Goal: Transaction & Acquisition: Download file/media

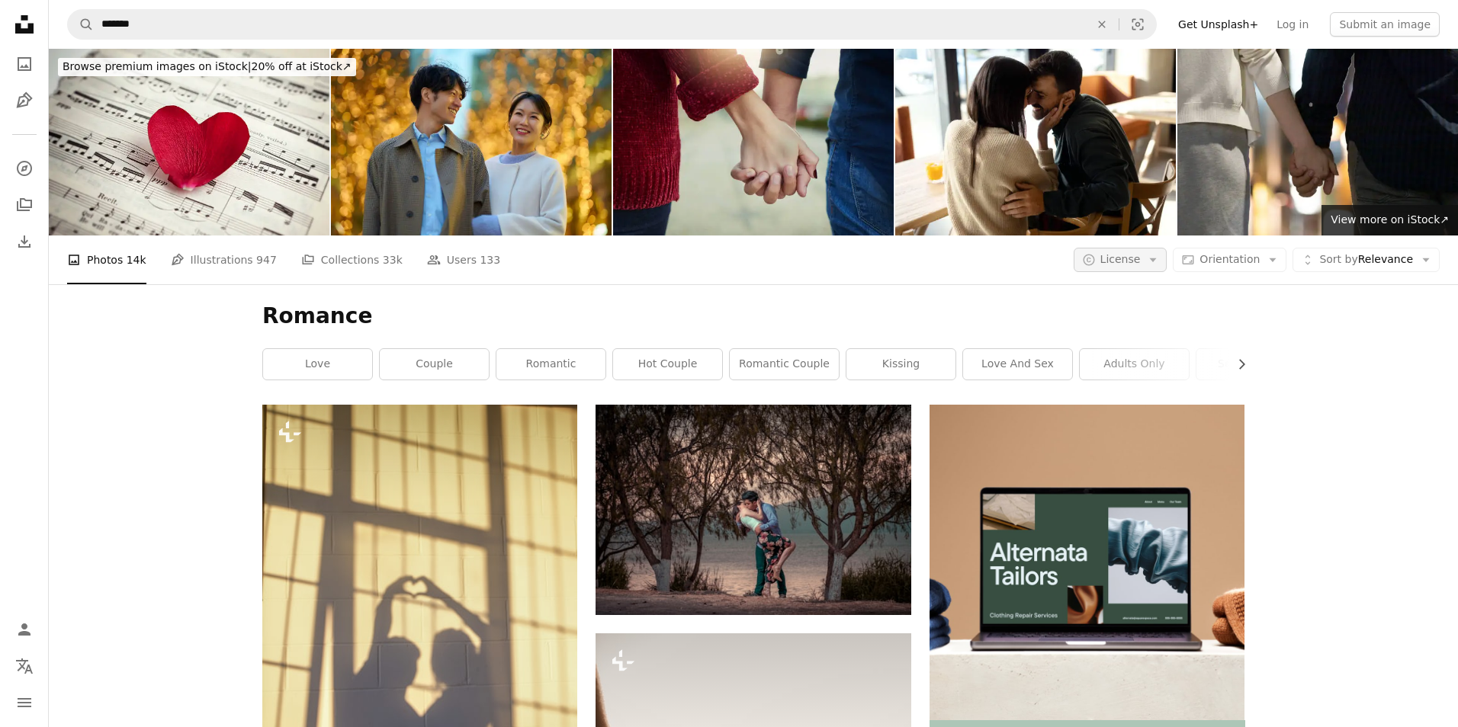
click at [1116, 253] on span "License" at bounding box center [1120, 259] width 40 height 12
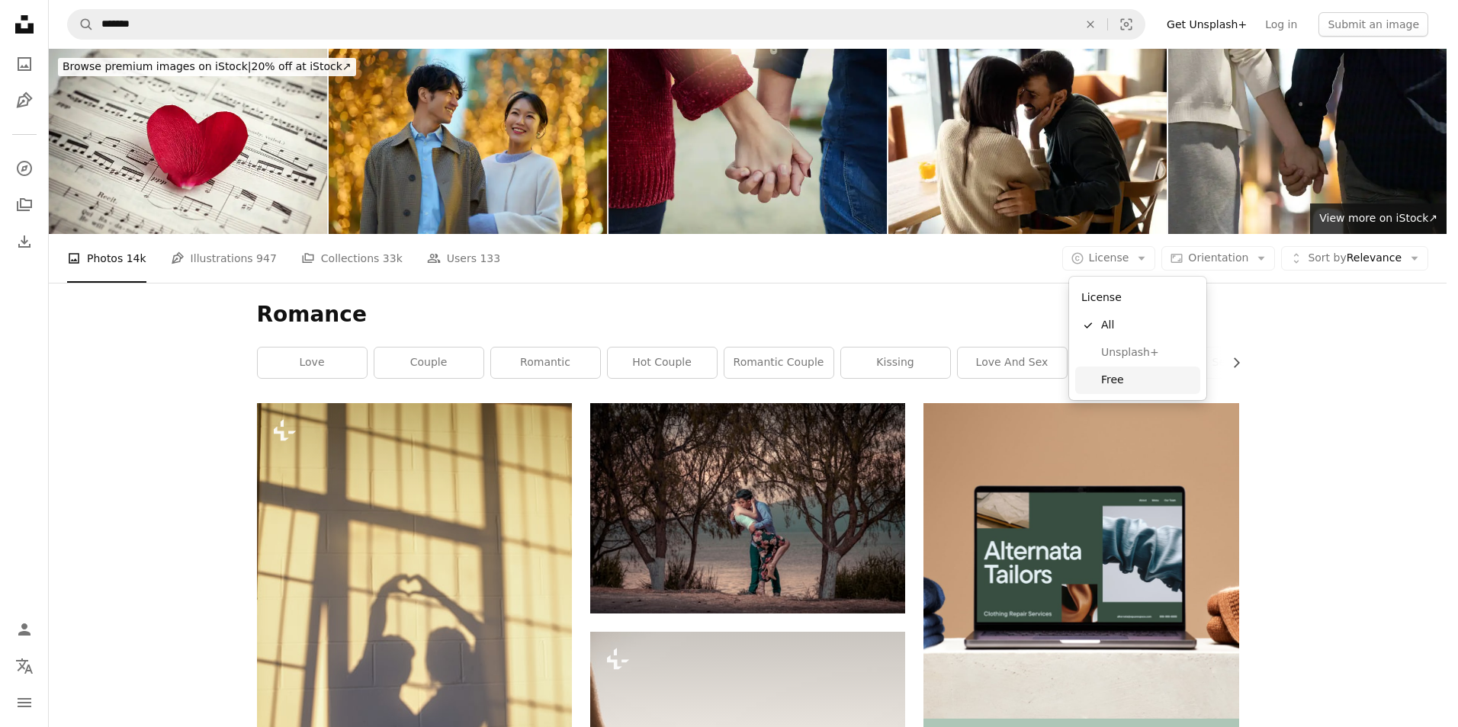
click at [1119, 376] on span "Free" at bounding box center [1147, 380] width 93 height 15
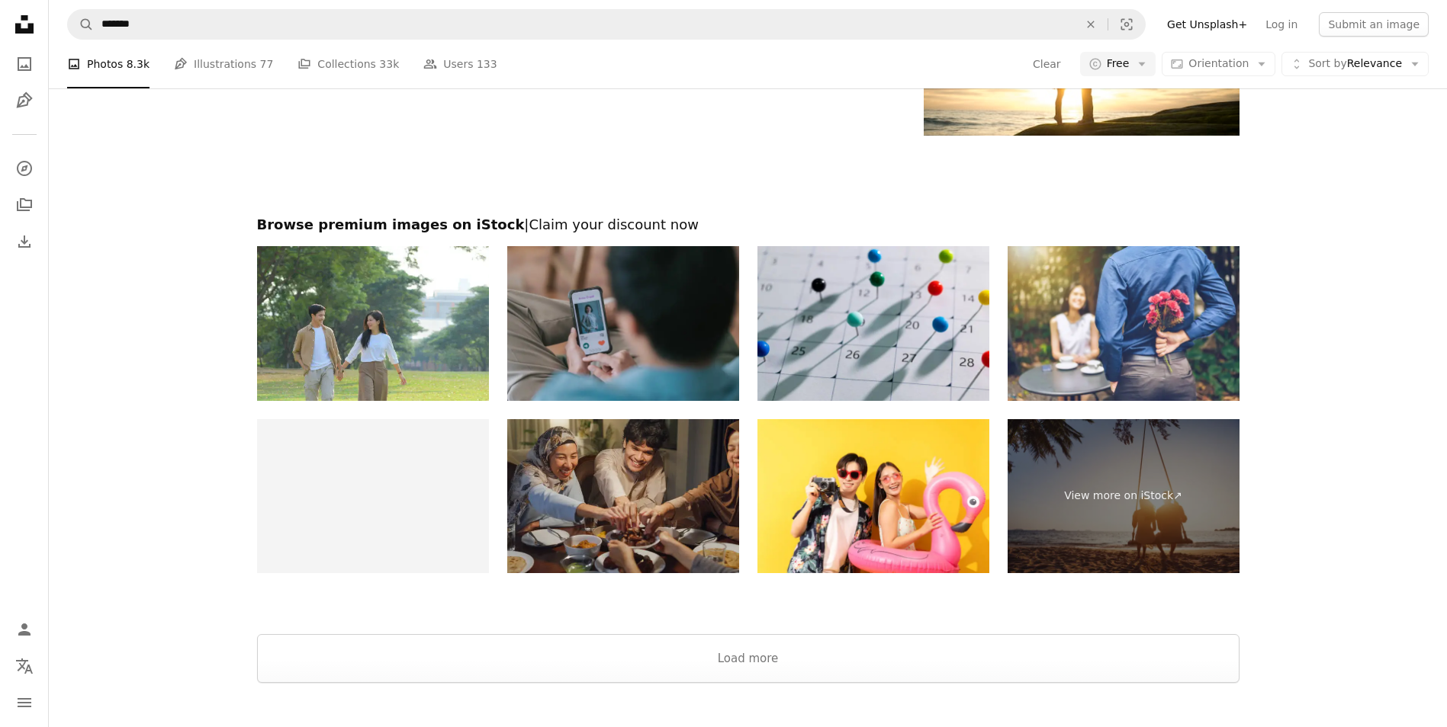
scroll to position [3219, 0]
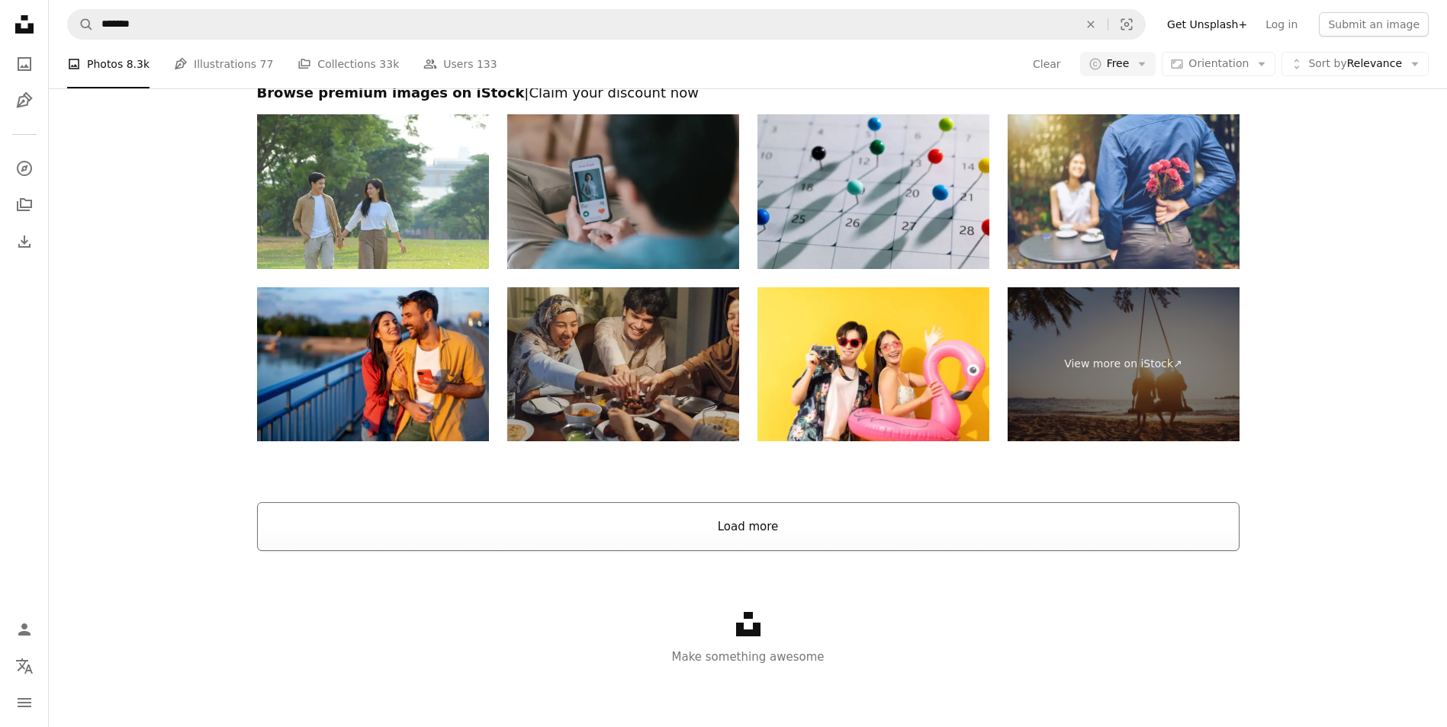
click at [798, 515] on button "Load more" at bounding box center [748, 527] width 982 height 49
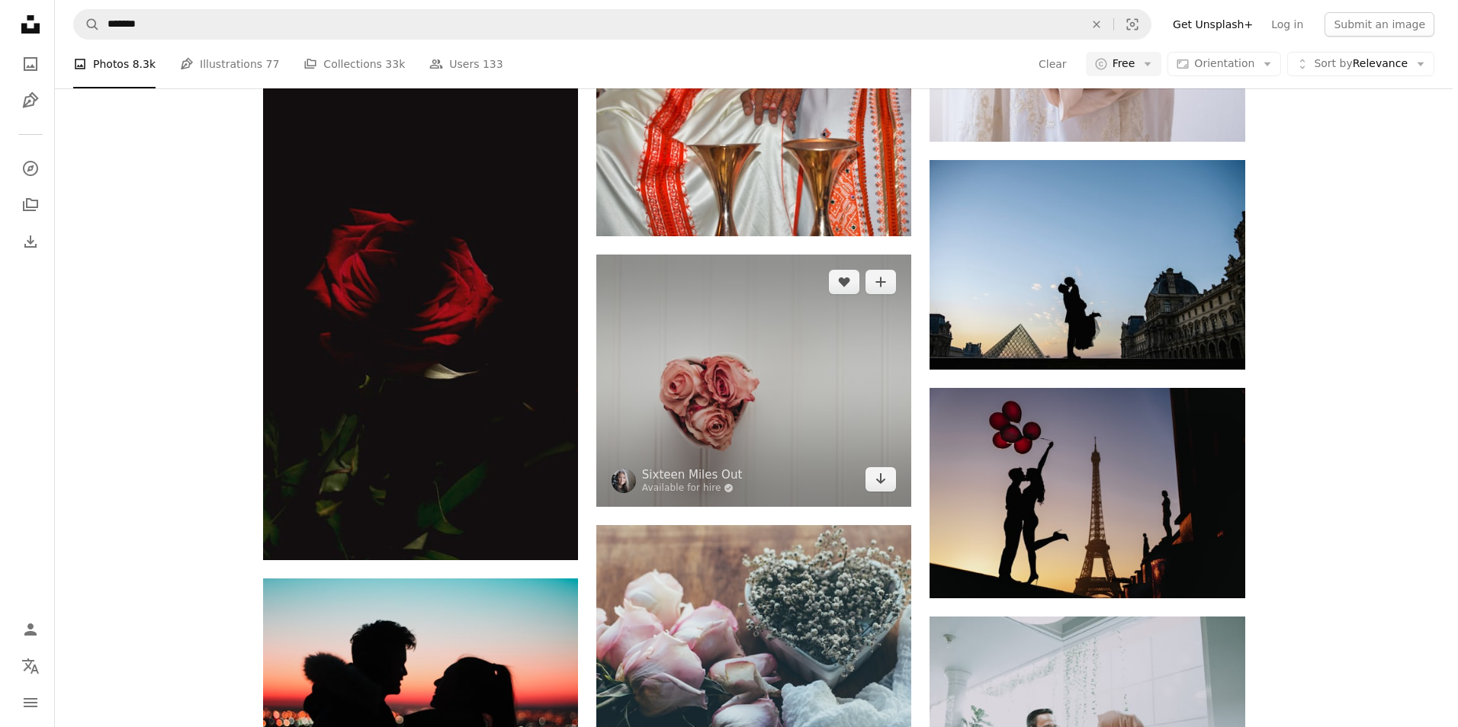
scroll to position [17631, 0]
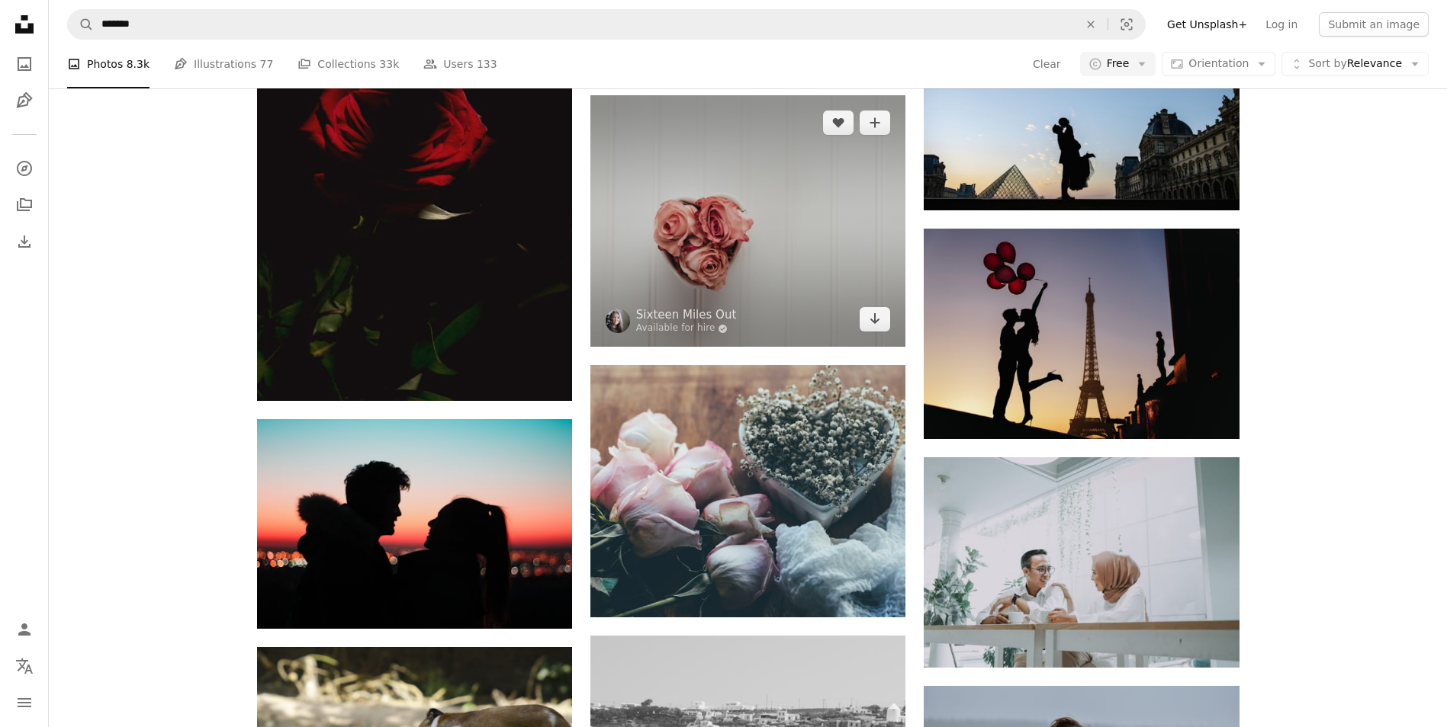
click at [712, 202] on img at bounding box center [747, 221] width 315 height 252
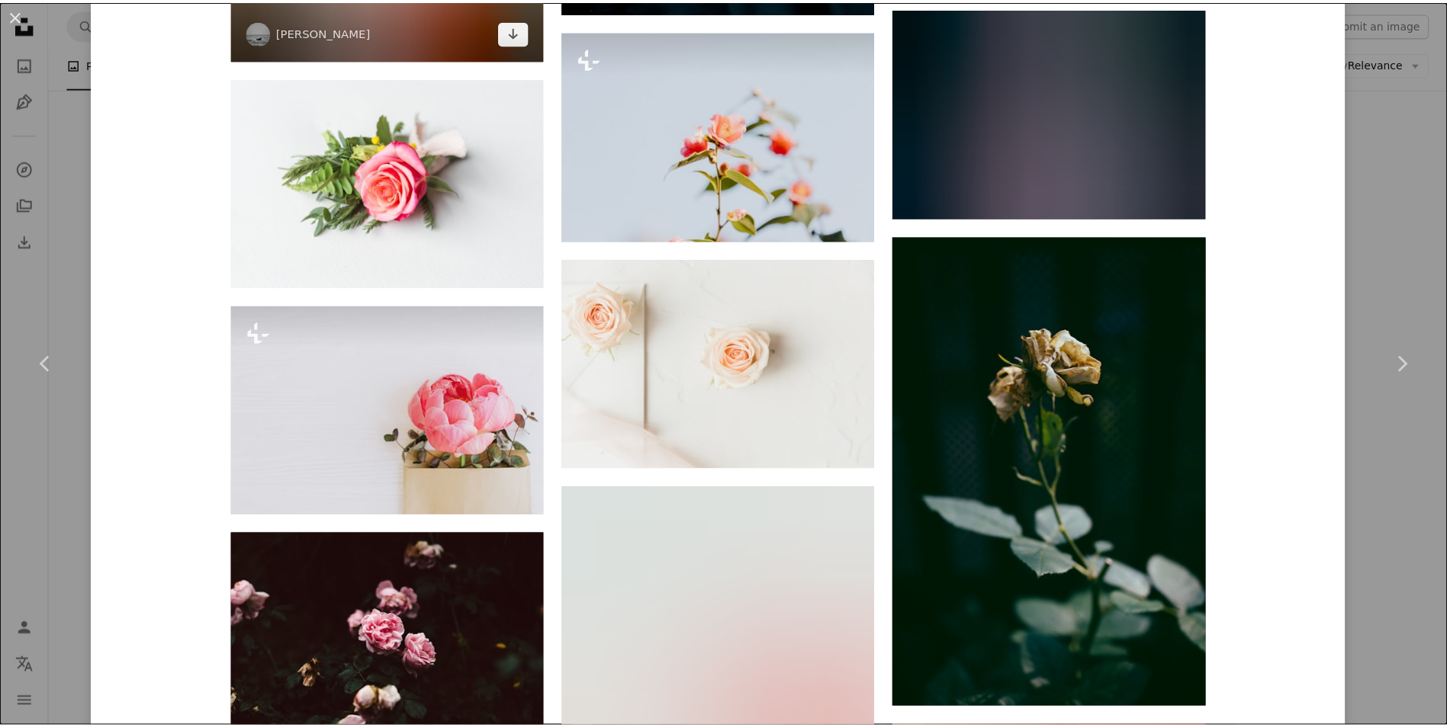
scroll to position [13851, 0]
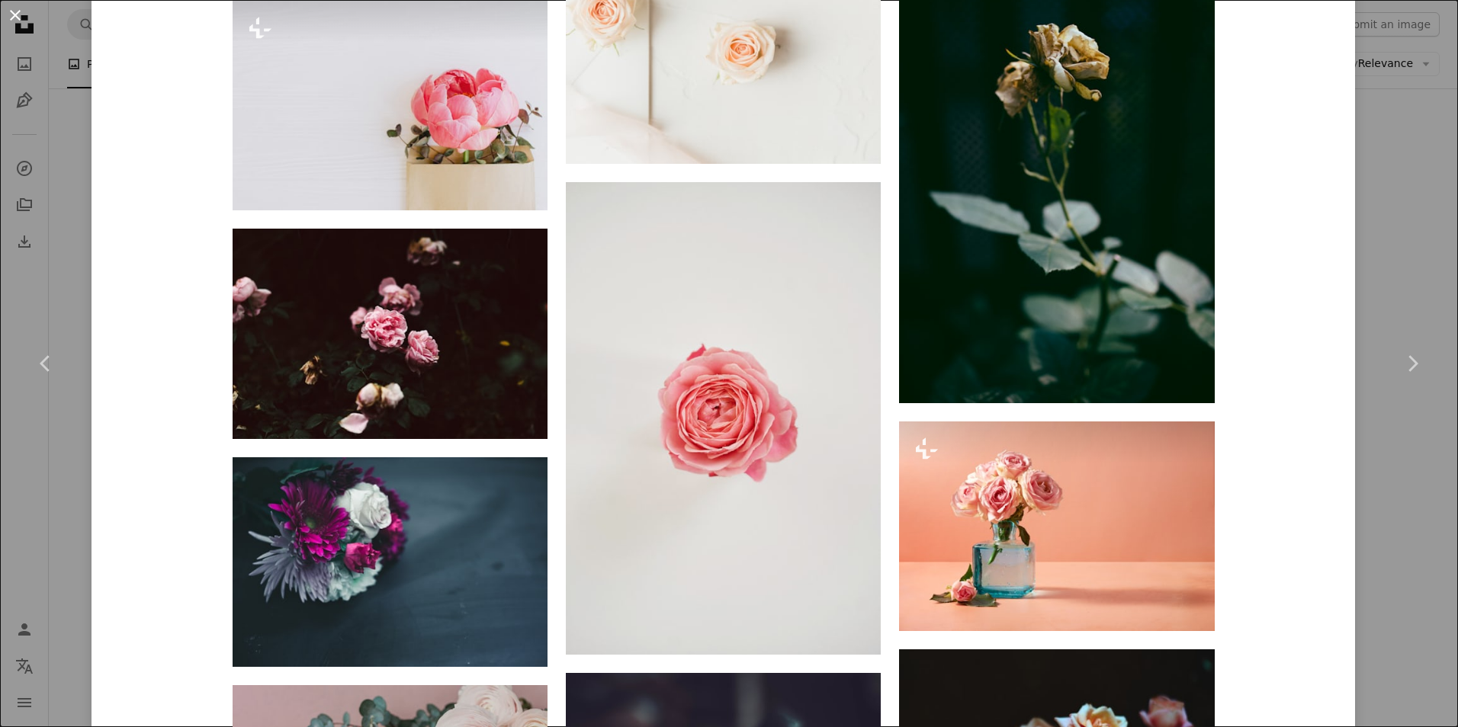
click at [14, 21] on button "An X shape" at bounding box center [15, 15] width 18 height 18
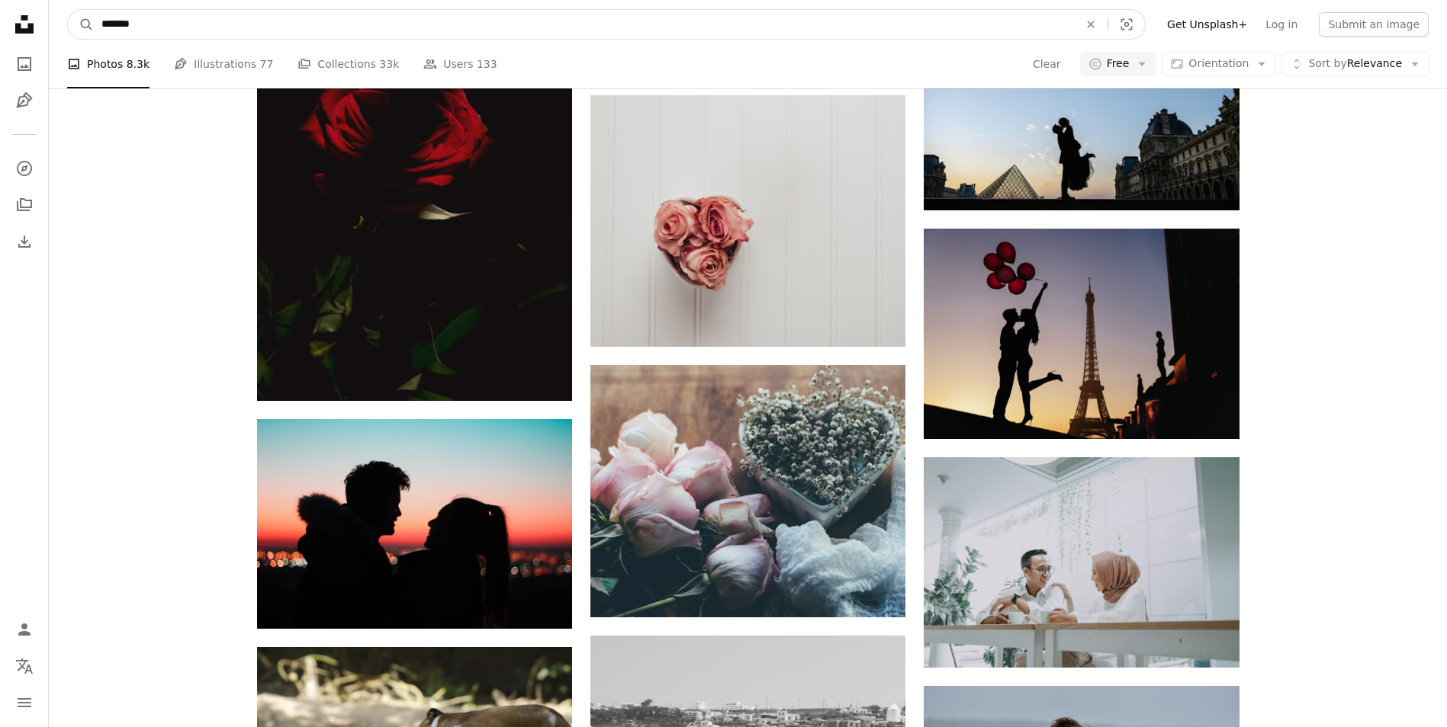
drag, startPoint x: 94, startPoint y: 32, endPoint x: 31, endPoint y: 24, distance: 63.1
type input "*********"
click at [68, 10] on button "A magnifying glass" at bounding box center [81, 24] width 26 height 29
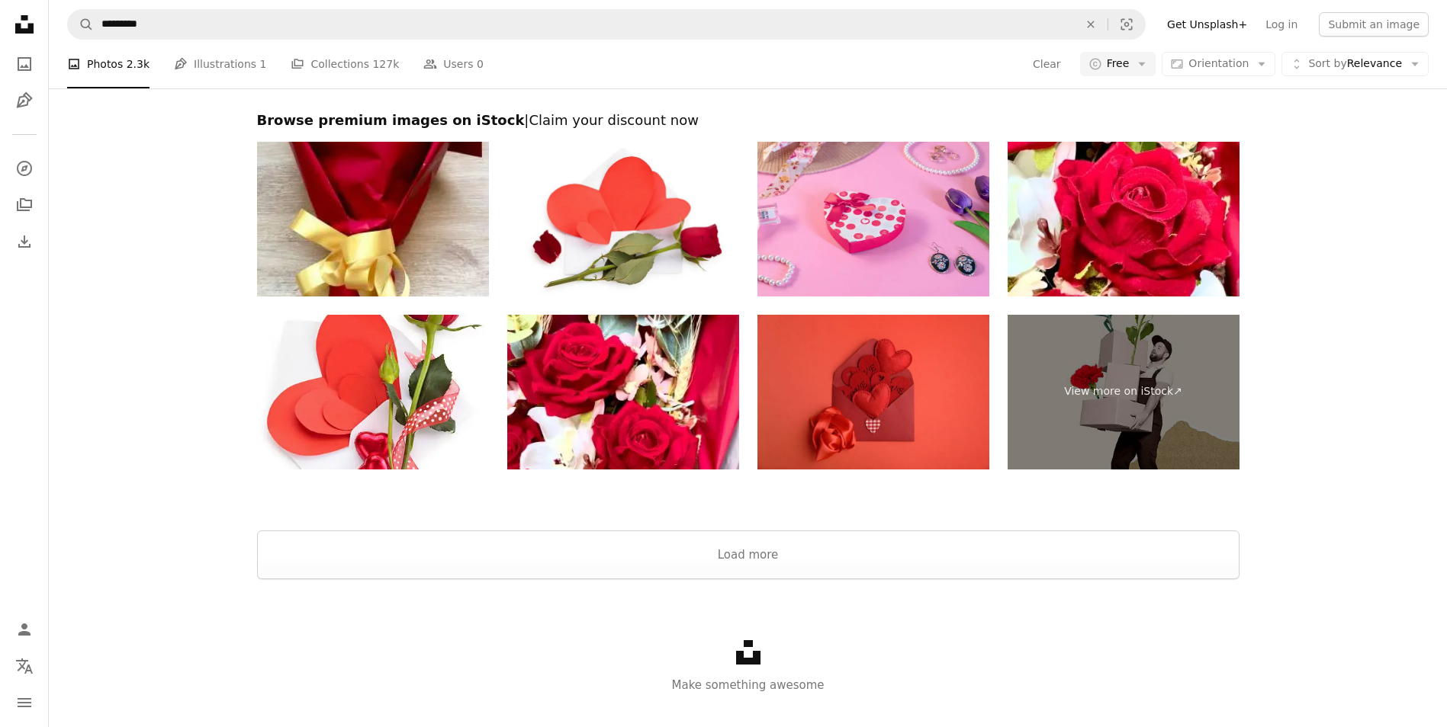
scroll to position [3767, 0]
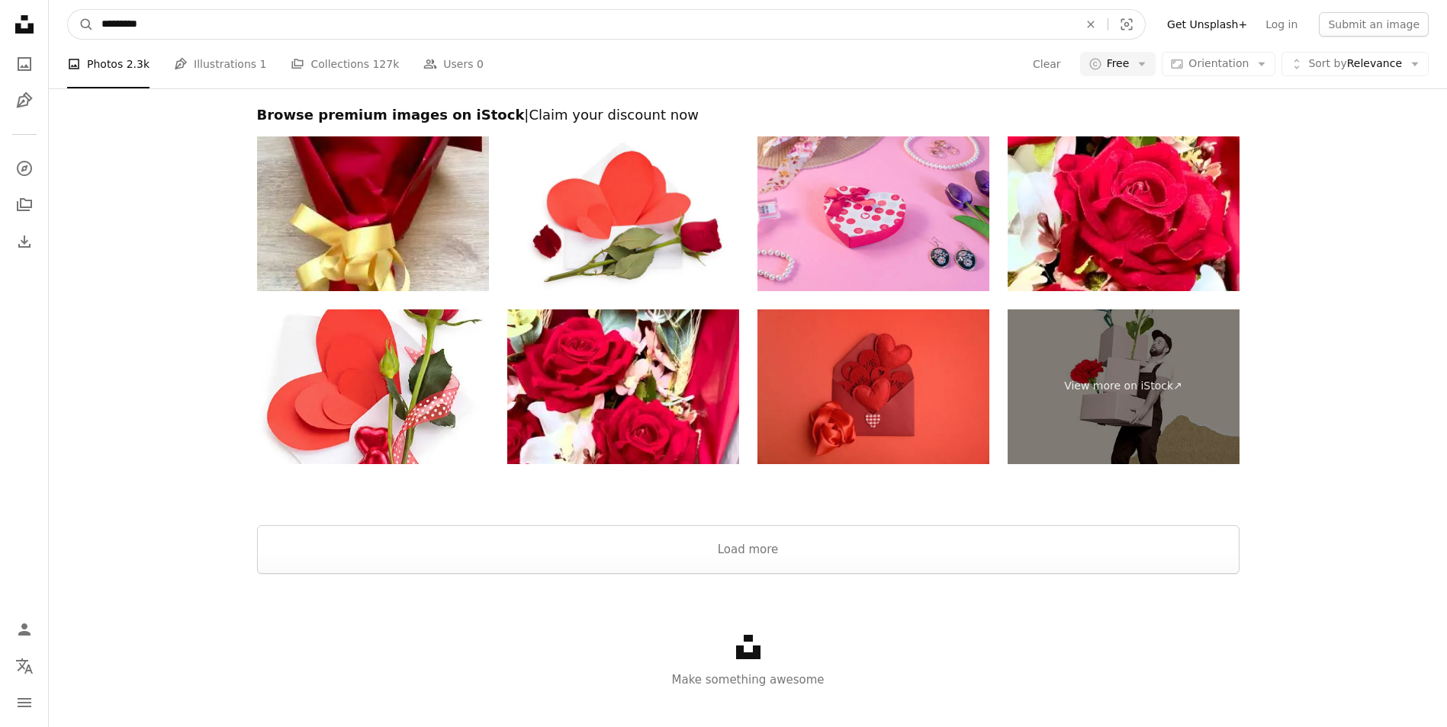
click at [122, 29] on input "*********" at bounding box center [584, 24] width 980 height 29
type input "**********"
click button "A magnifying glass" at bounding box center [81, 24] width 26 height 29
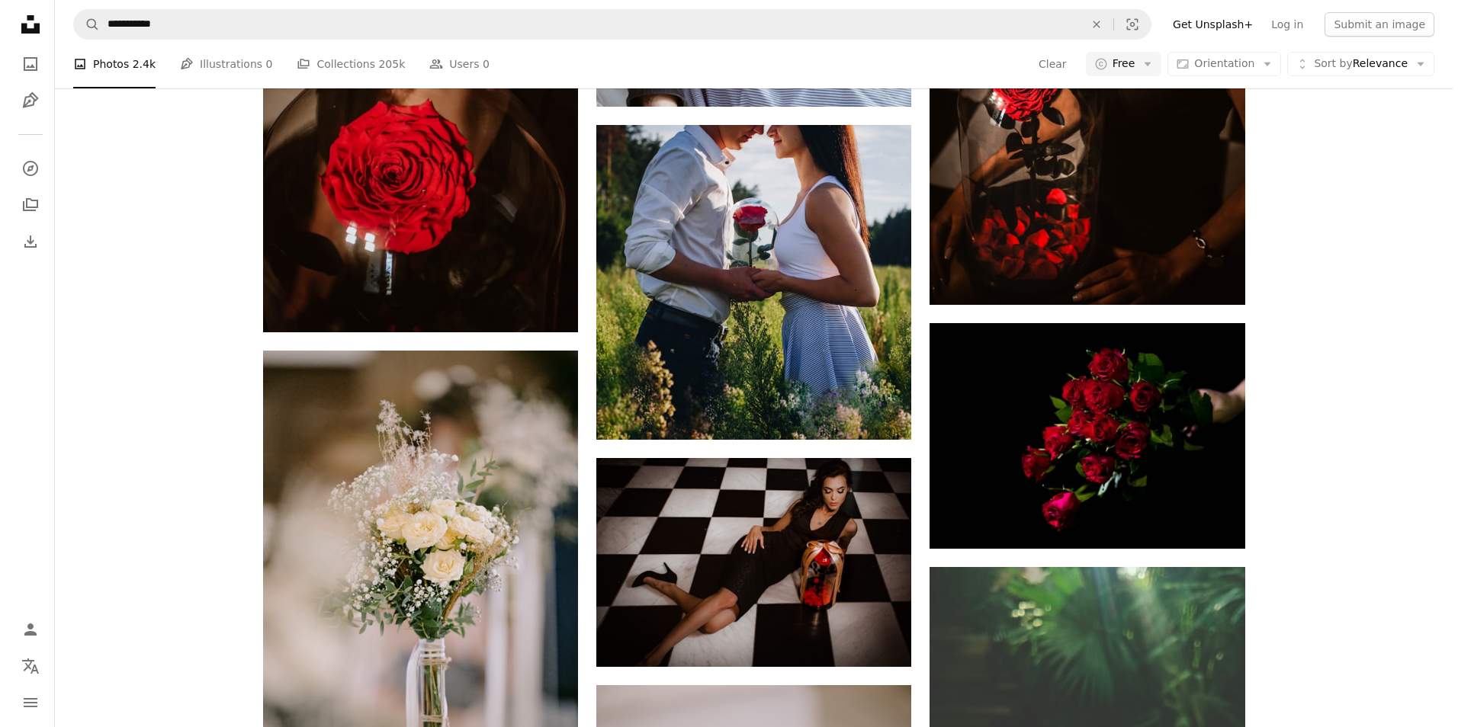
scroll to position [1478, 0]
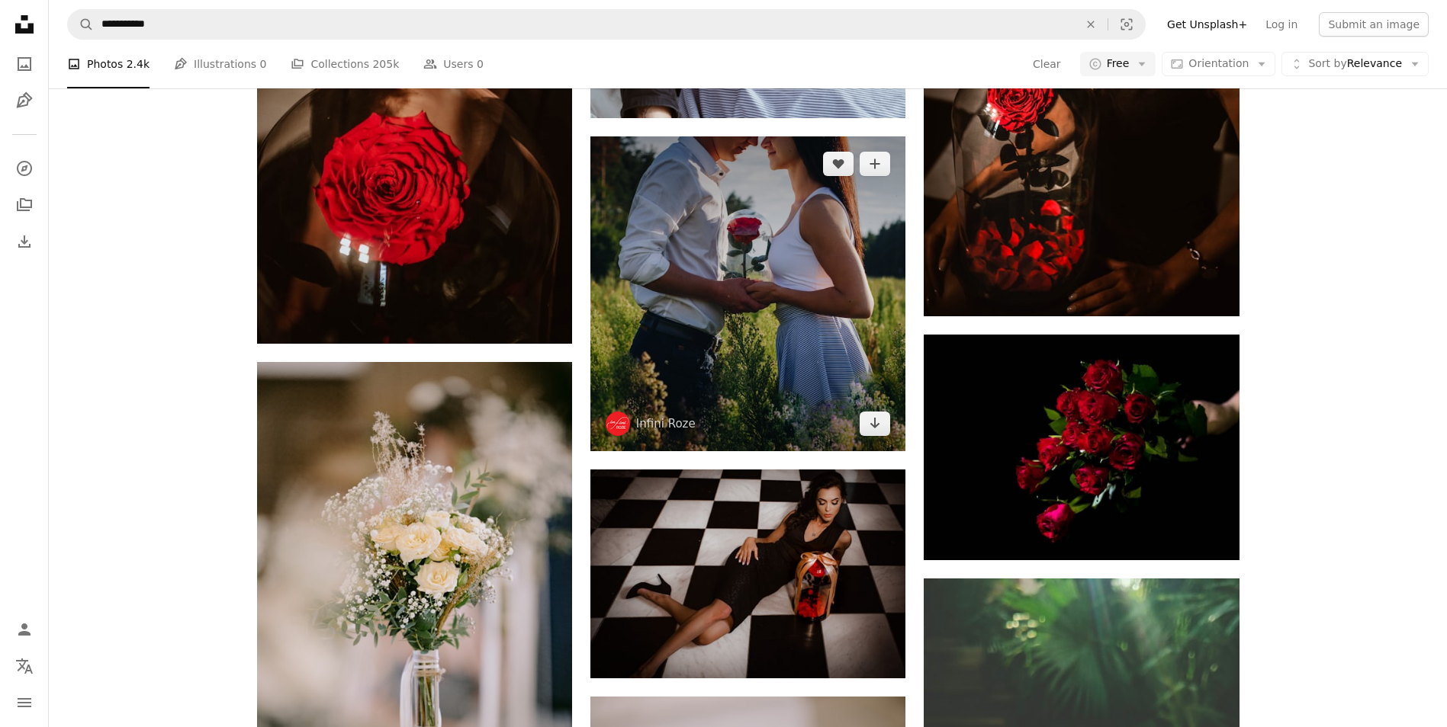
click at [769, 235] on img at bounding box center [747, 293] width 315 height 315
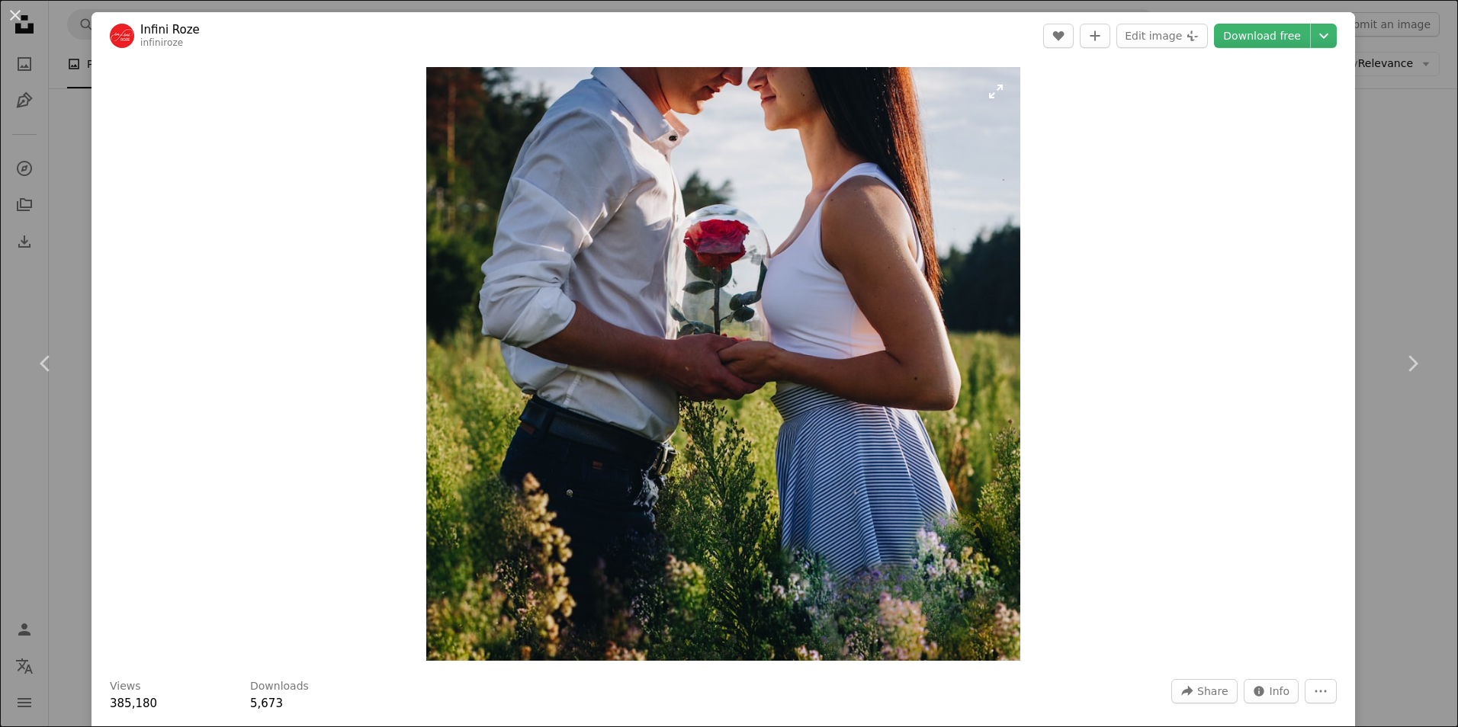
click at [782, 206] on img "Zoom in on this image" at bounding box center [723, 364] width 594 height 594
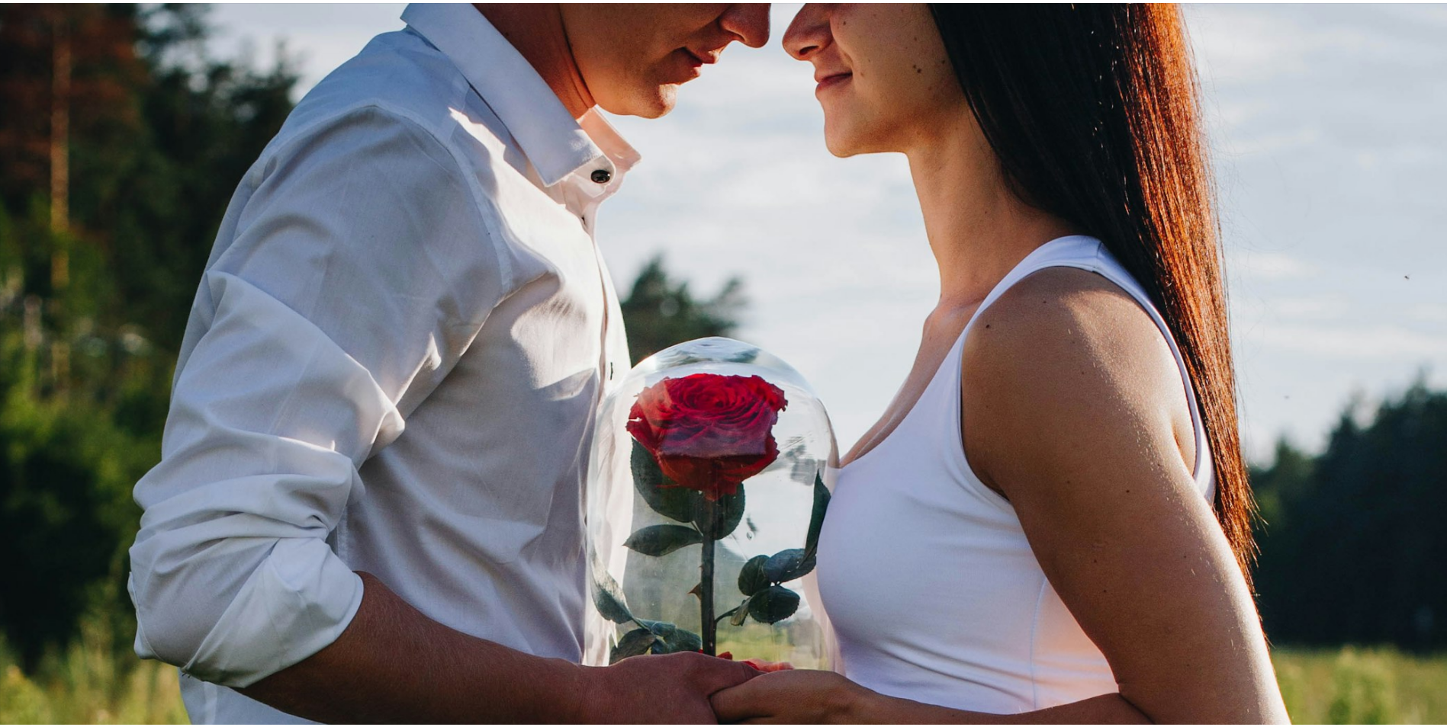
scroll to position [355, 0]
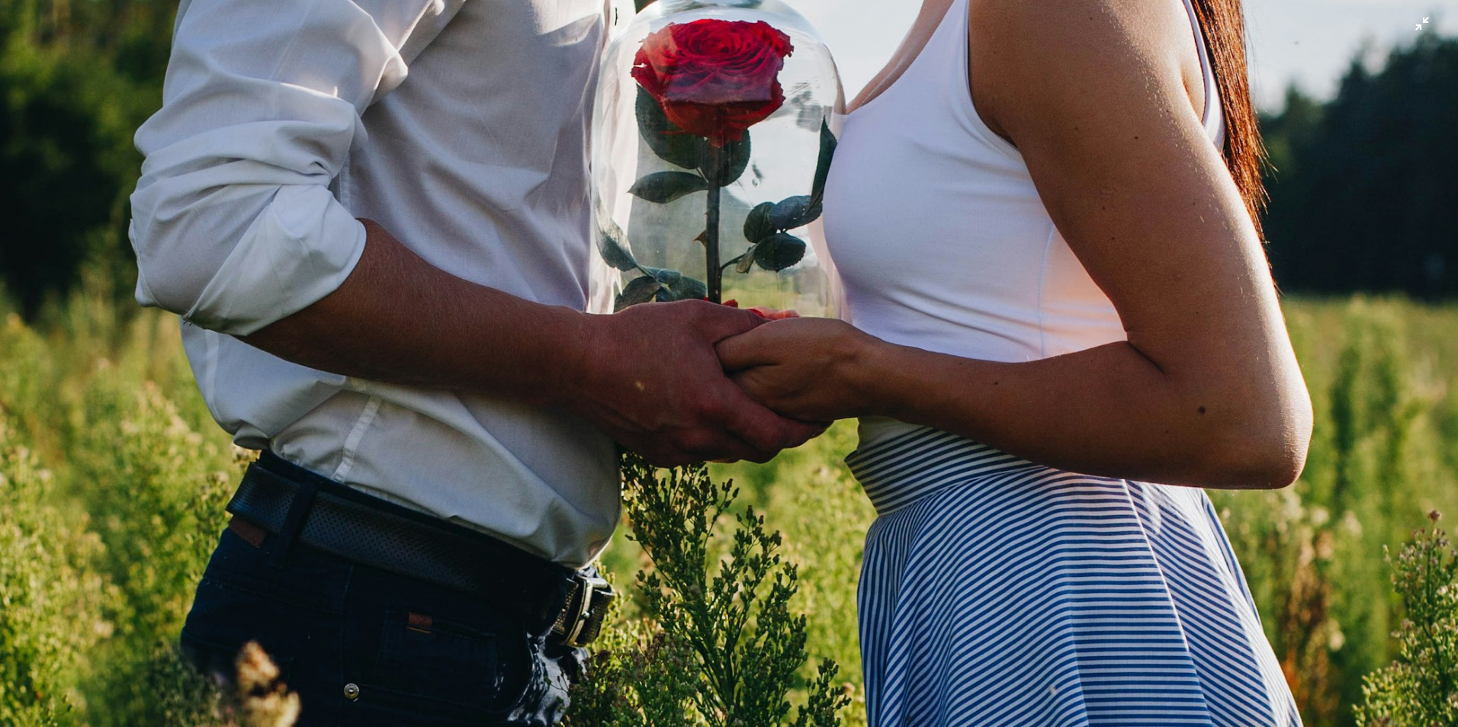
click at [782, 206] on img "Zoom out on this image" at bounding box center [729, 375] width 1460 height 1460
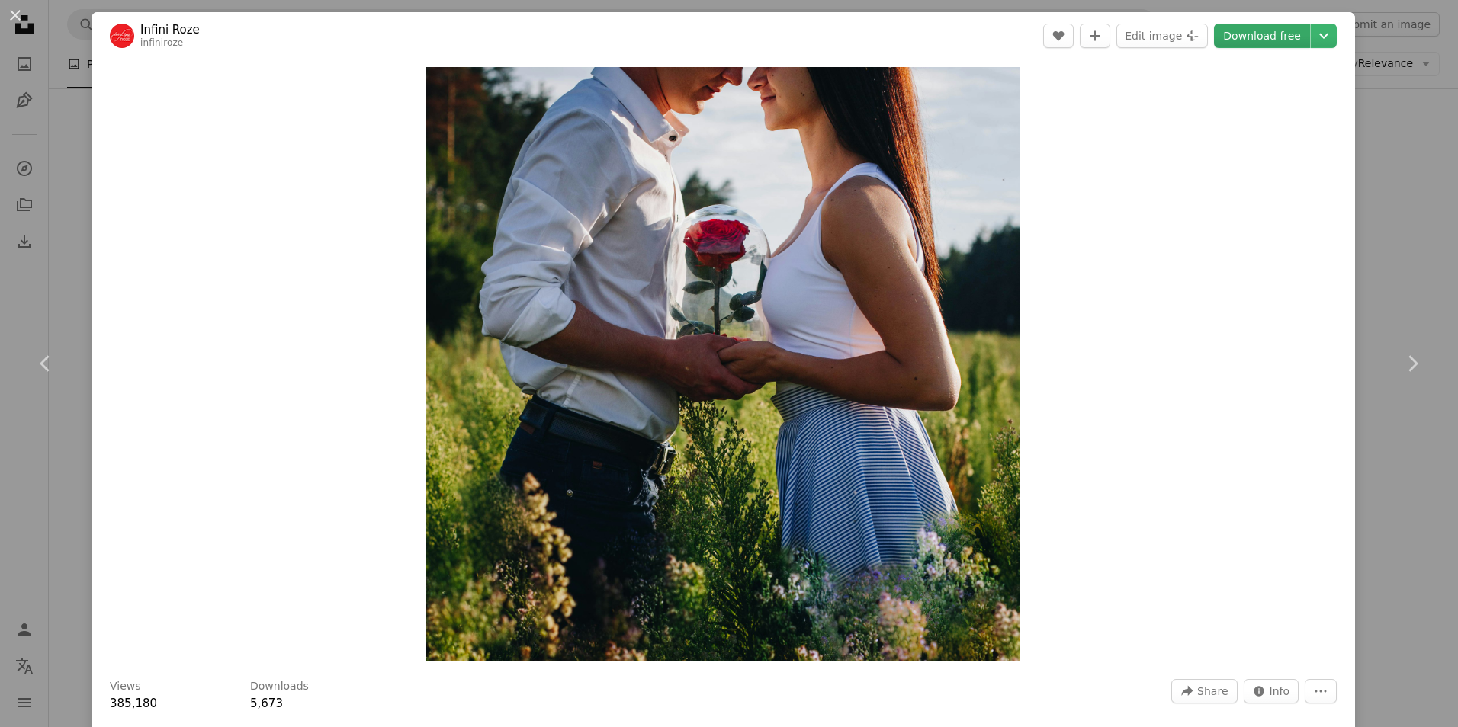
click at [1249, 24] on link "Download free" at bounding box center [1262, 36] width 96 height 24
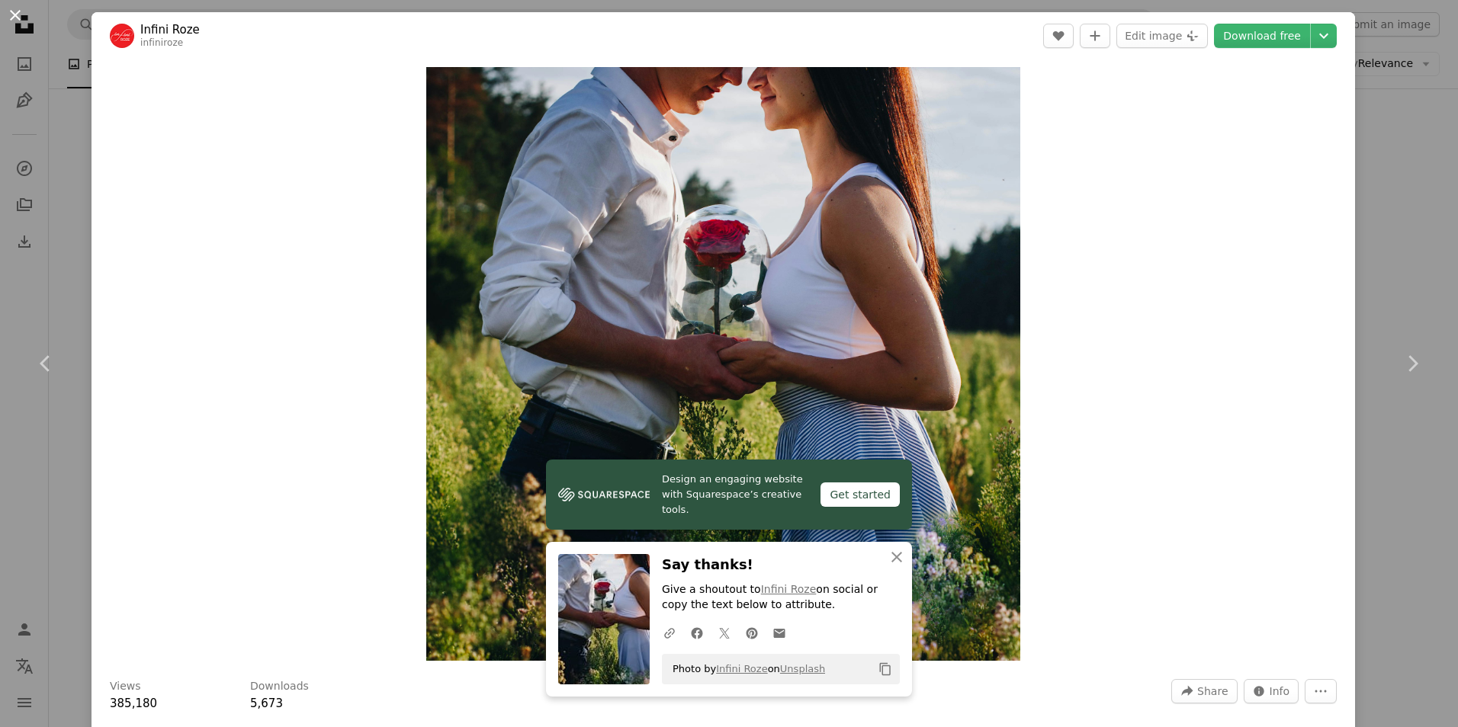
click at [12, 14] on button "An X shape" at bounding box center [15, 15] width 18 height 18
